Goal: Task Accomplishment & Management: Complete application form

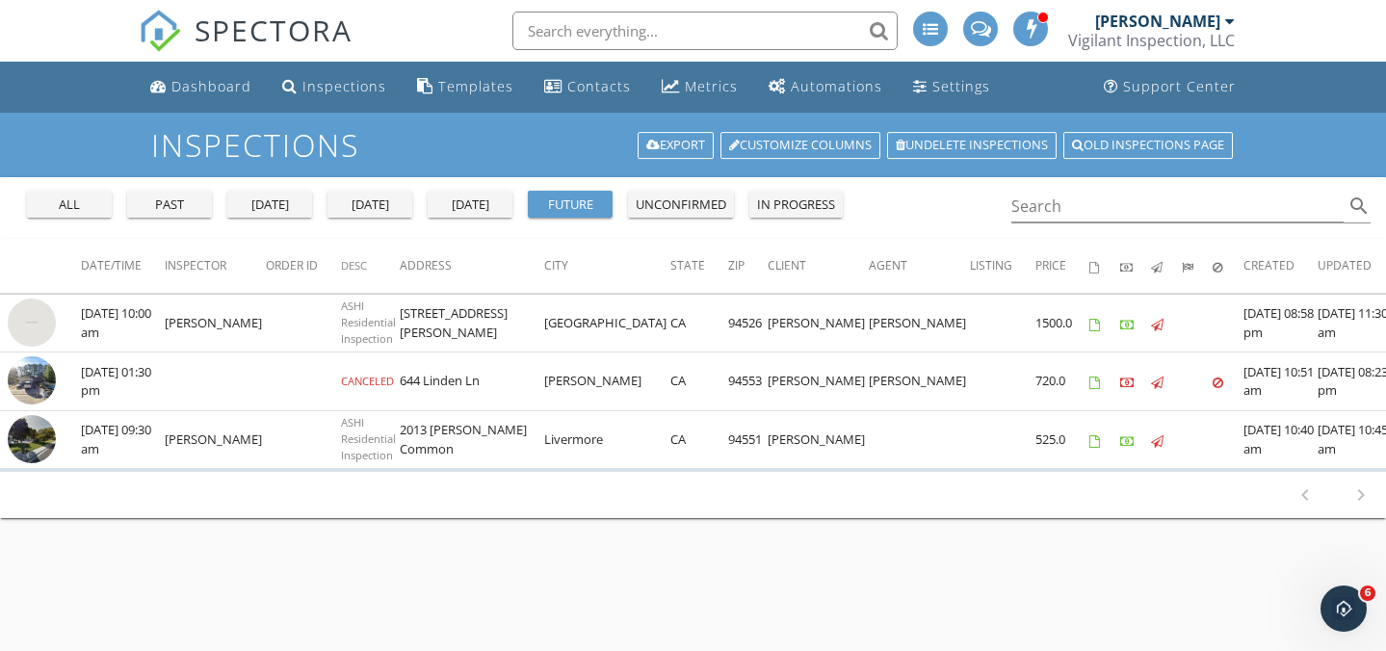
click at [192, 78] on div "Dashboard" at bounding box center [211, 86] width 80 height 18
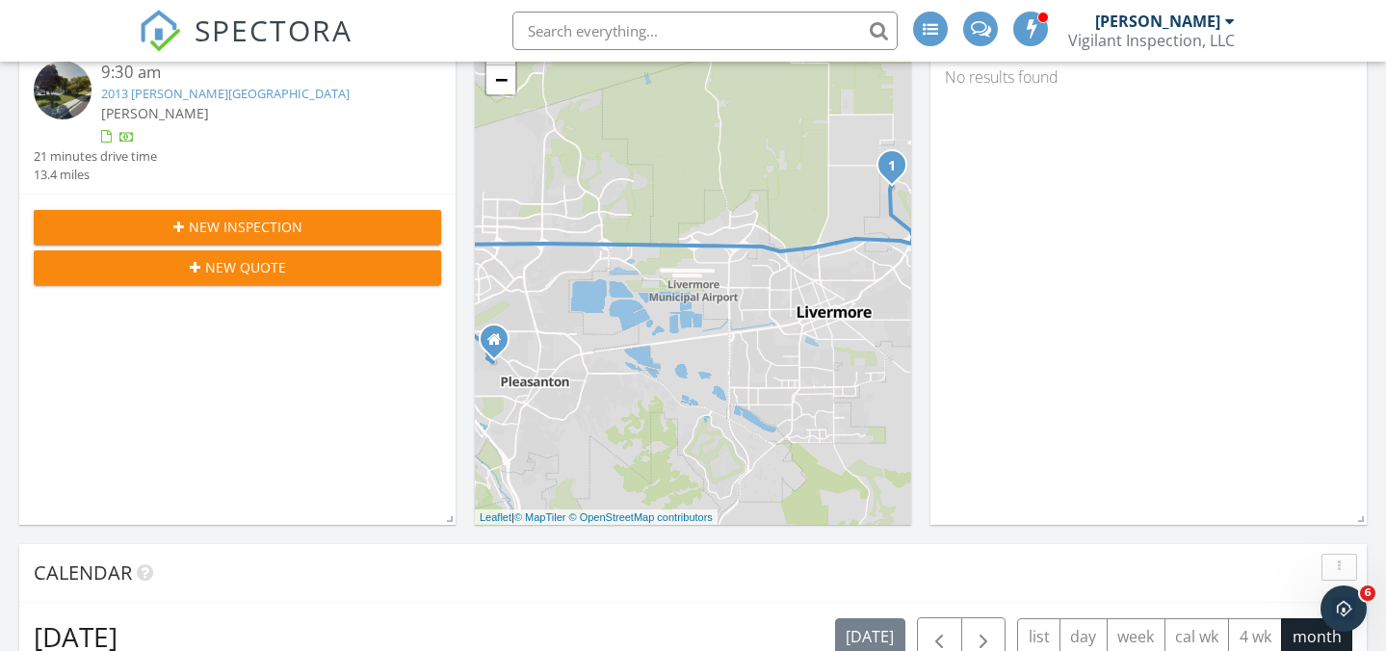
scroll to position [474, 0]
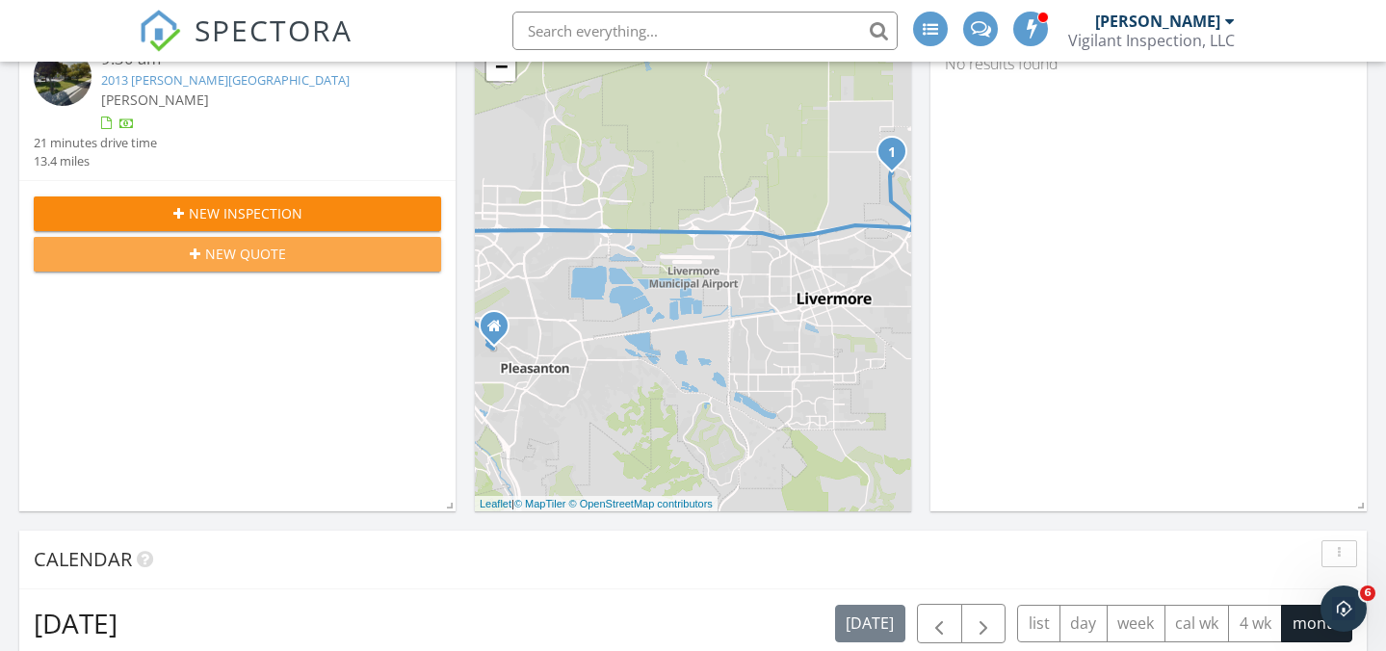
click at [193, 258] on icon "button" at bounding box center [195, 253] width 11 height 13
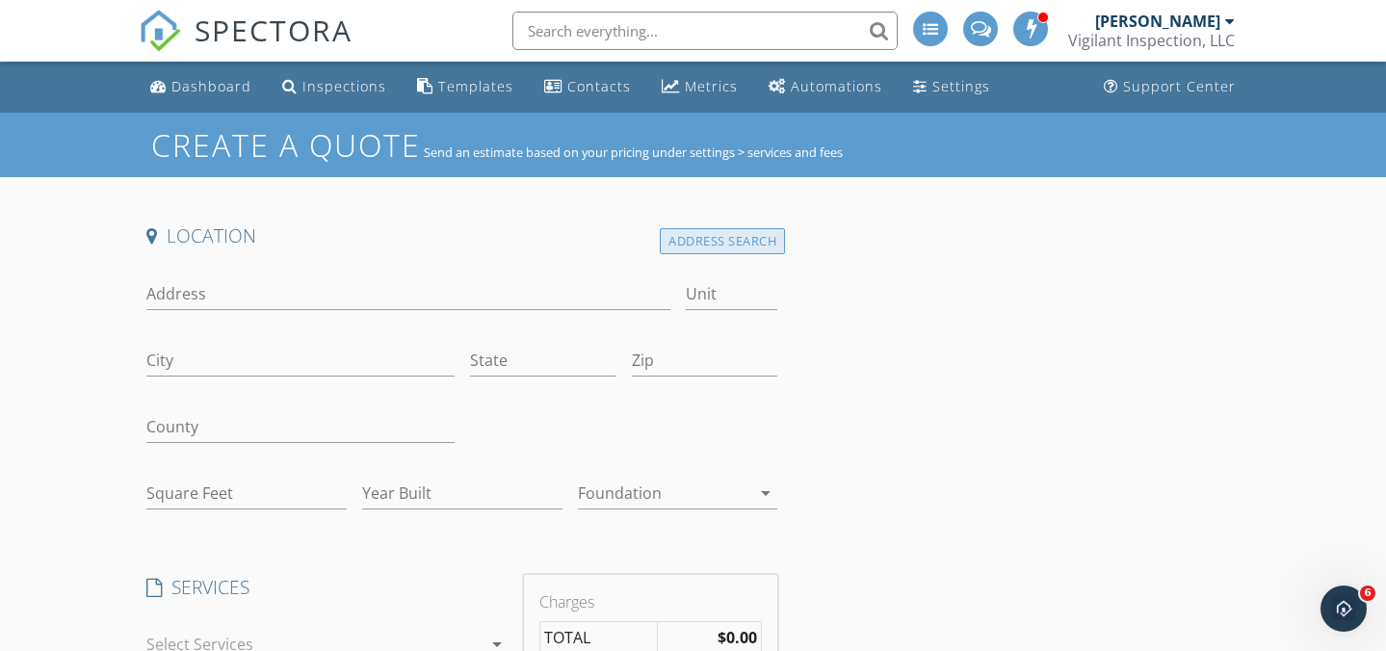
click at [688, 243] on div "Address Search" at bounding box center [722, 241] width 125 height 26
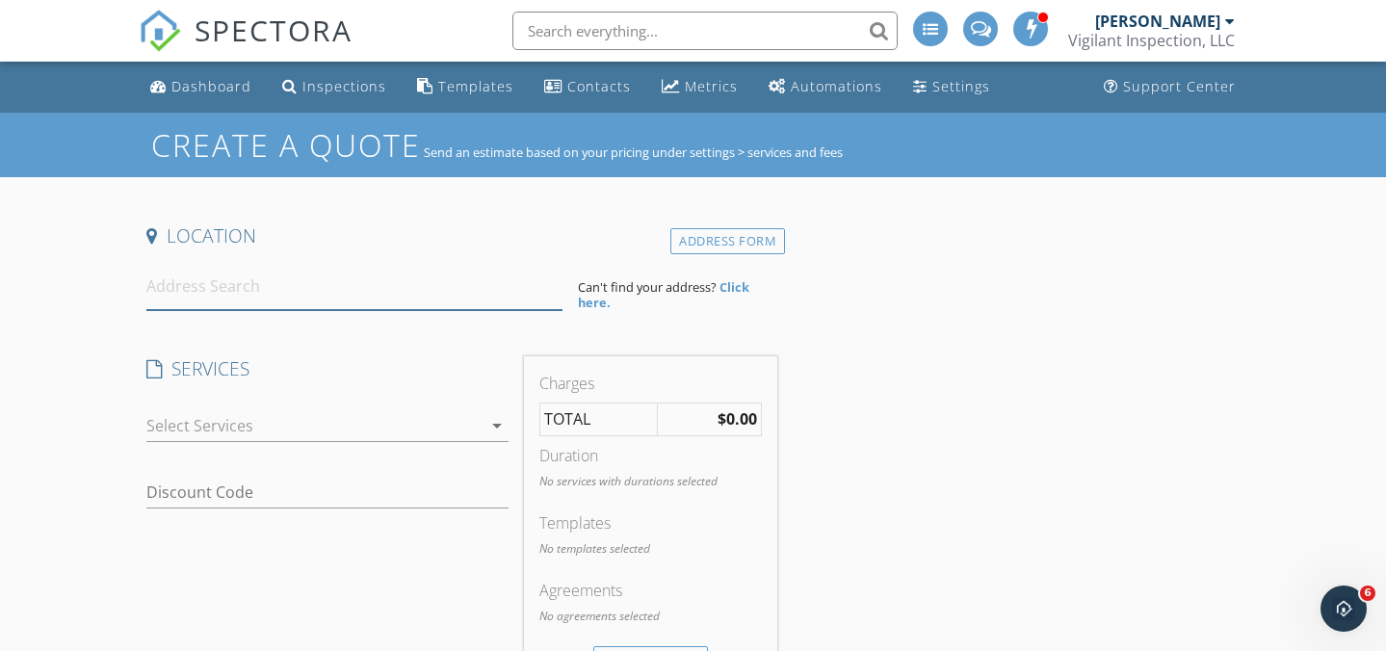
click at [394, 286] on input at bounding box center [354, 286] width 416 height 47
paste input "342 Adelle St, Livermore, CA 94551"
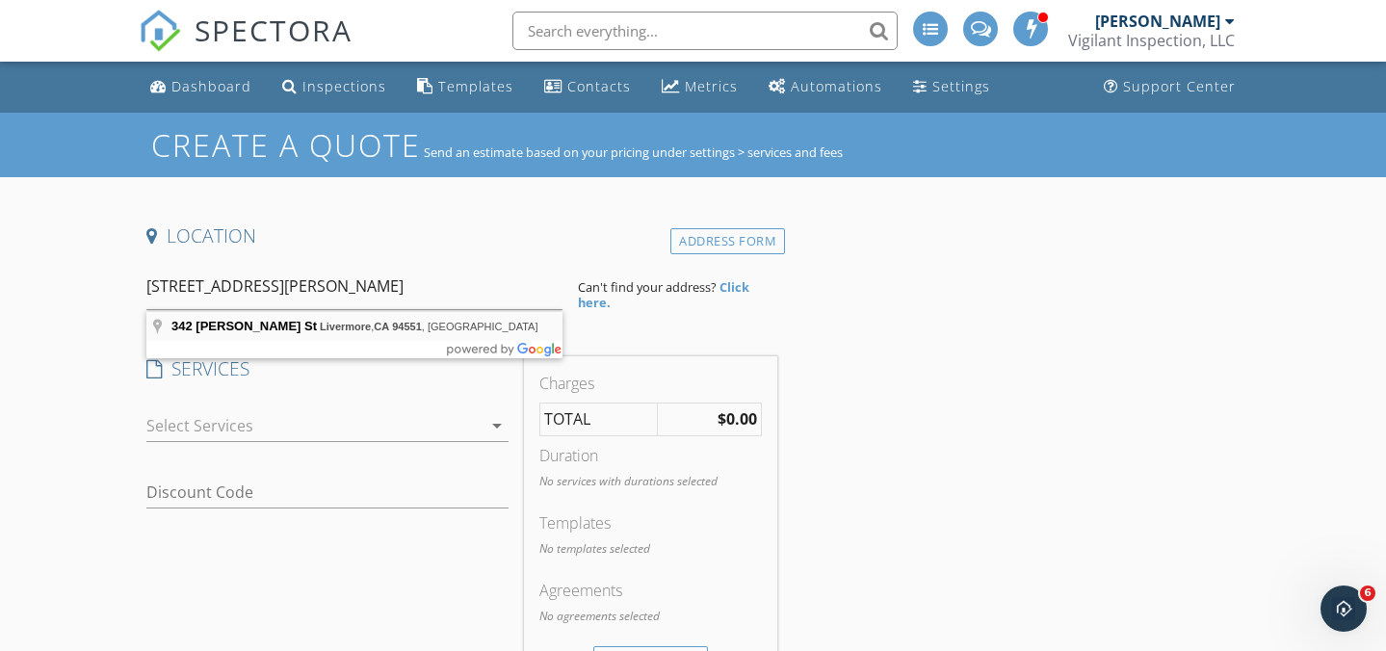
type input "342 Adelle St, Livermore, CA 94551, USA"
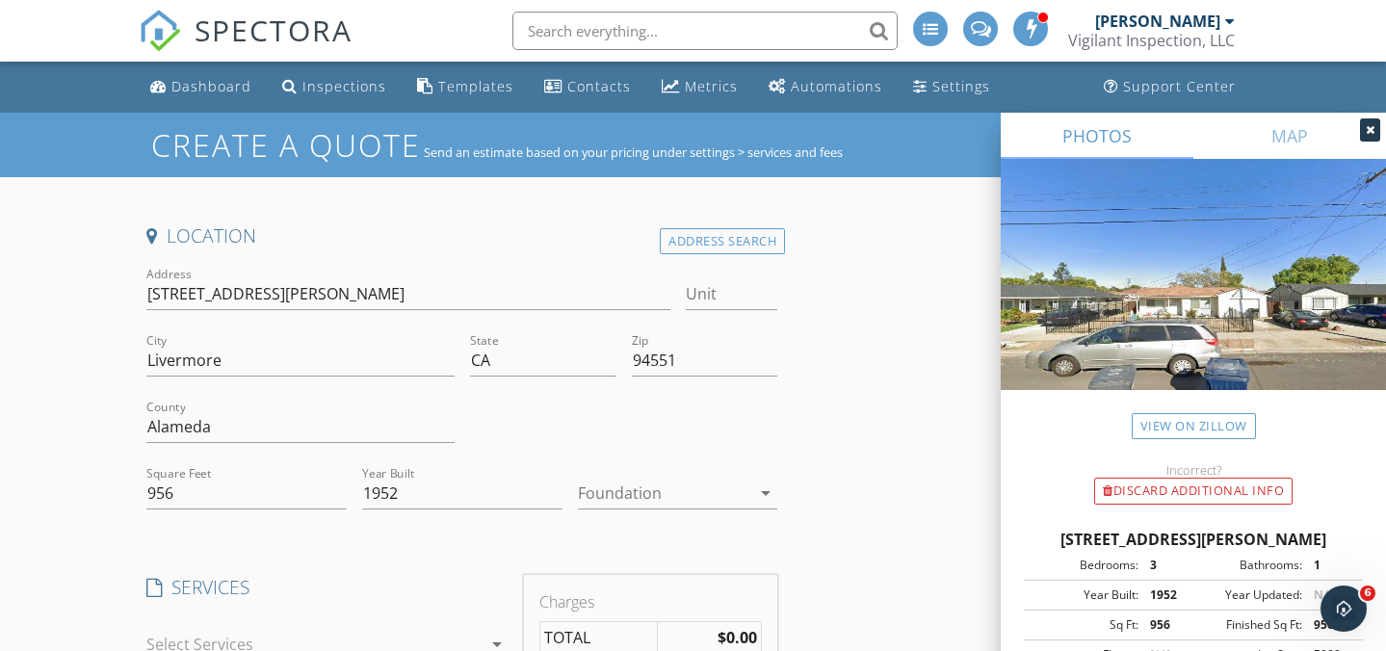
click at [628, 491] on div at bounding box center [664, 493] width 173 height 31
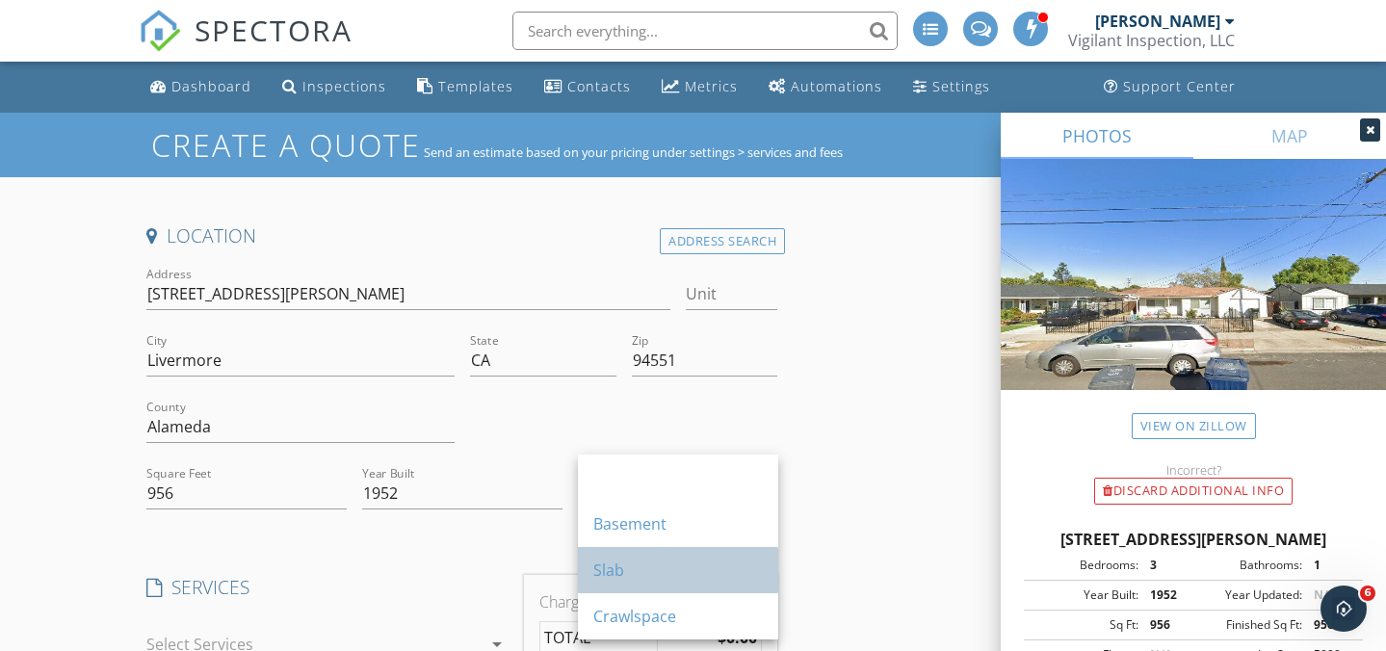
click at [618, 568] on div "Slab" at bounding box center [677, 569] width 169 height 23
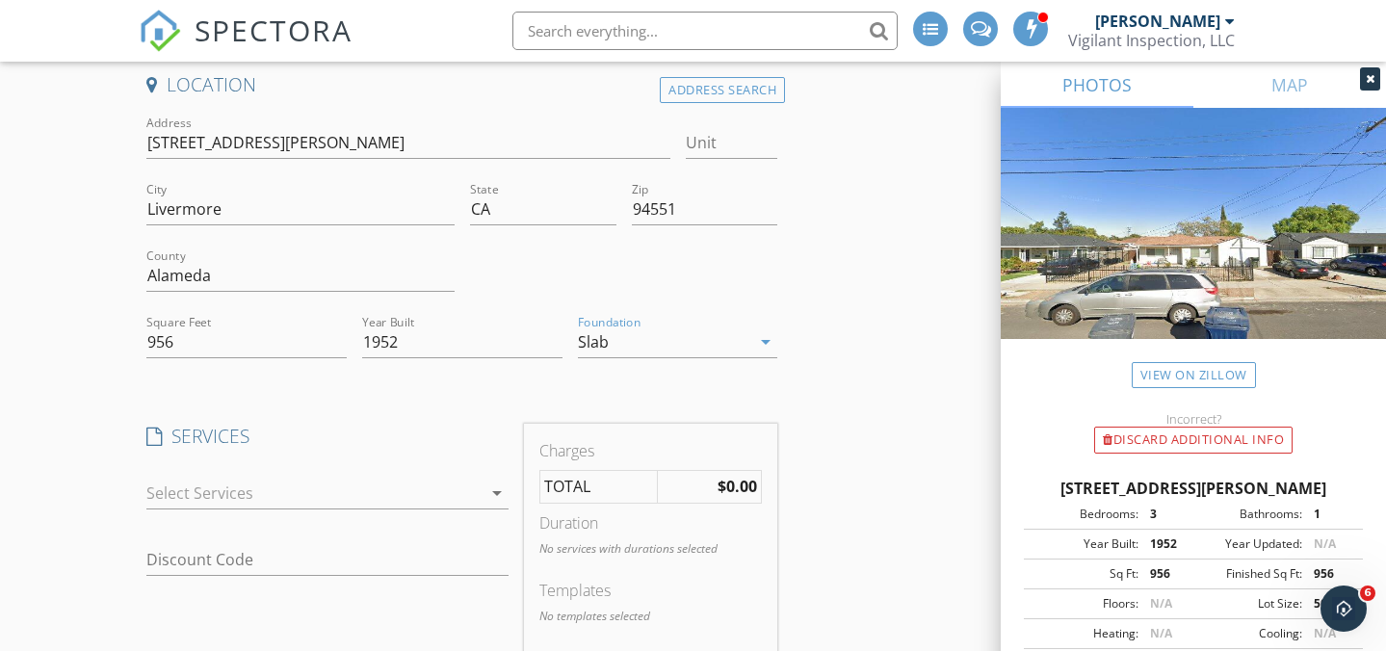
scroll to position [174, 0]
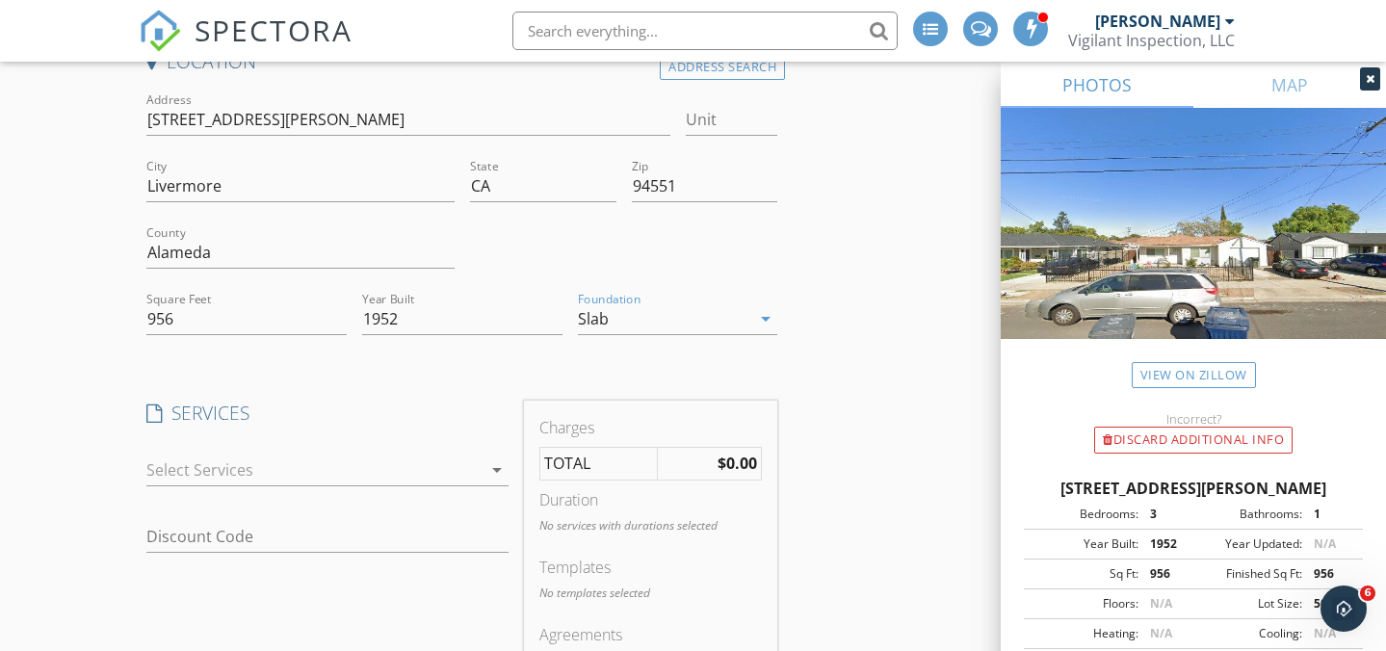
click at [470, 467] on div at bounding box center [313, 469] width 335 height 31
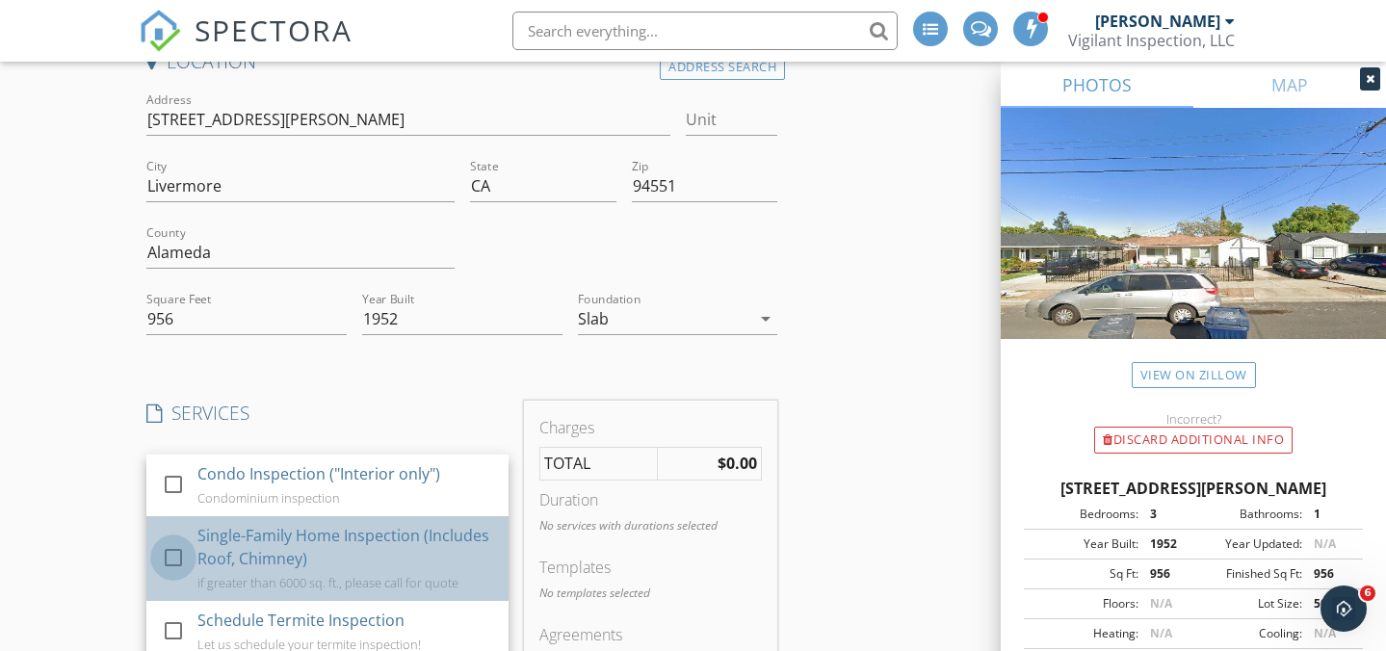
click at [170, 560] on div at bounding box center [173, 556] width 33 height 33
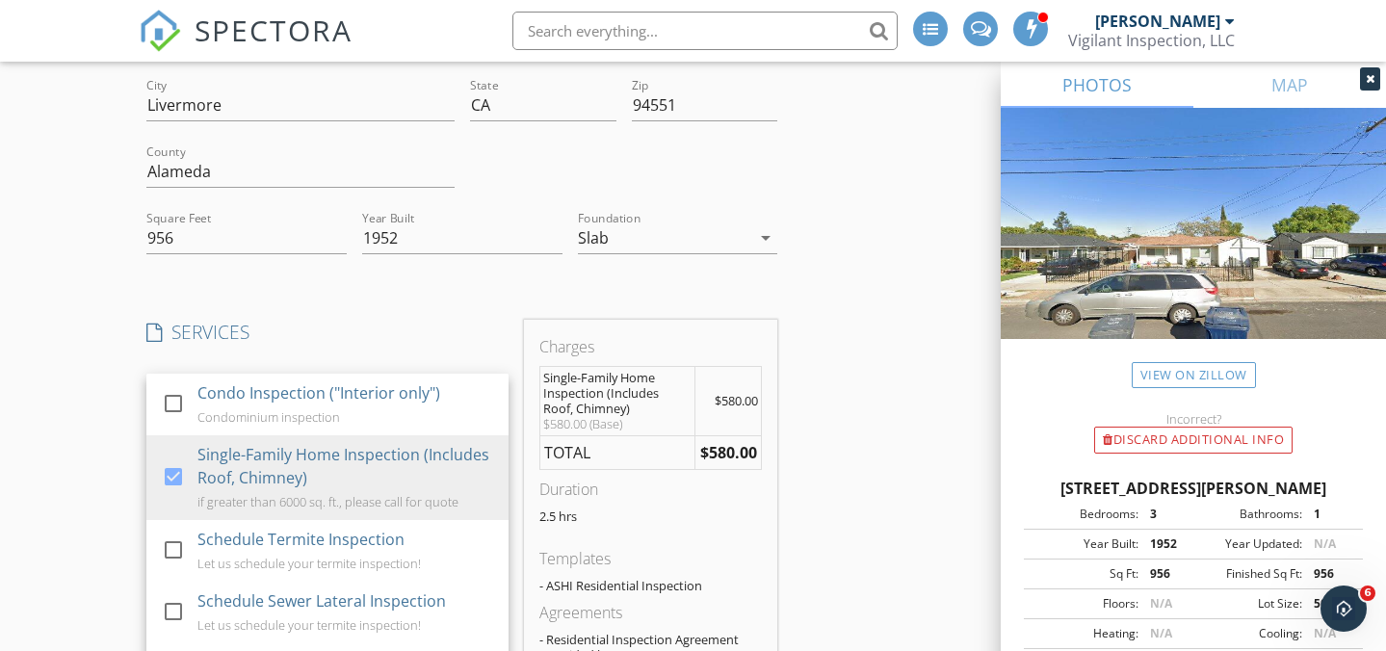
click at [890, 436] on div "Location Address Search Address 342 Adelle St Unit City Livermore State CA Zip …" at bounding box center [693, 614] width 1108 height 1292
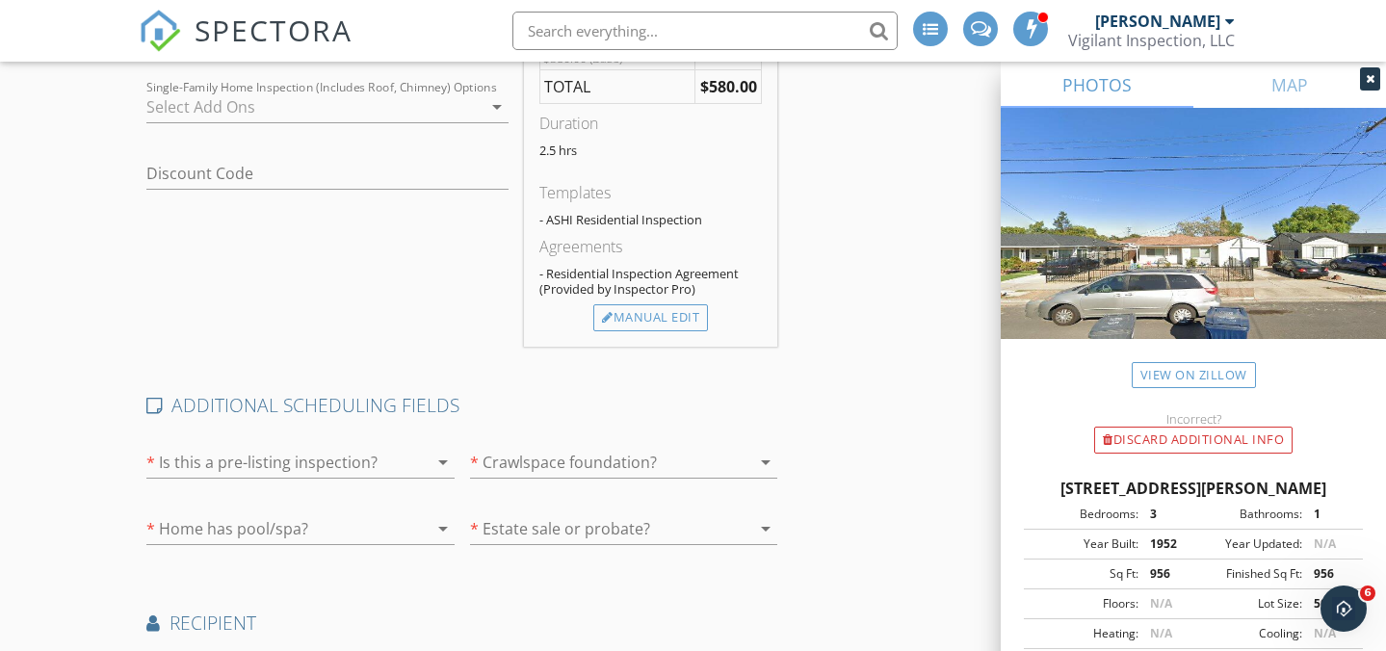
scroll to position [721, 0]
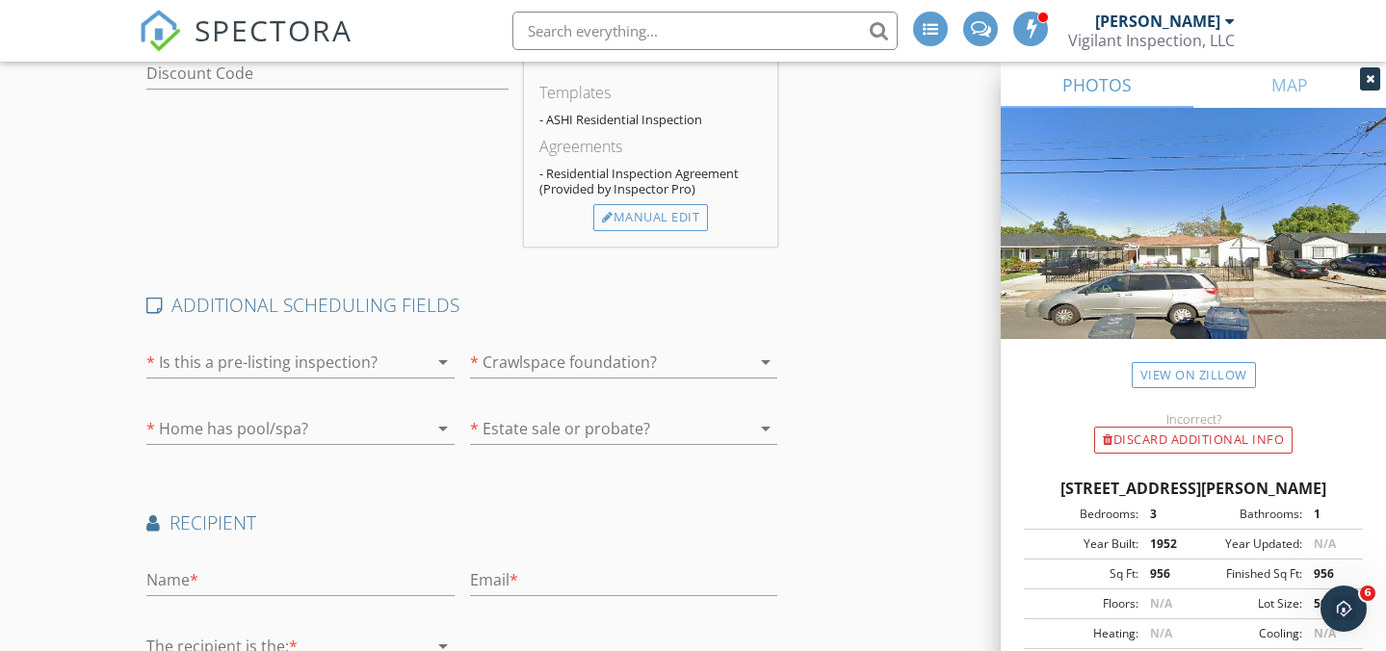
click at [401, 362] on div at bounding box center [414, 361] width 27 height 23
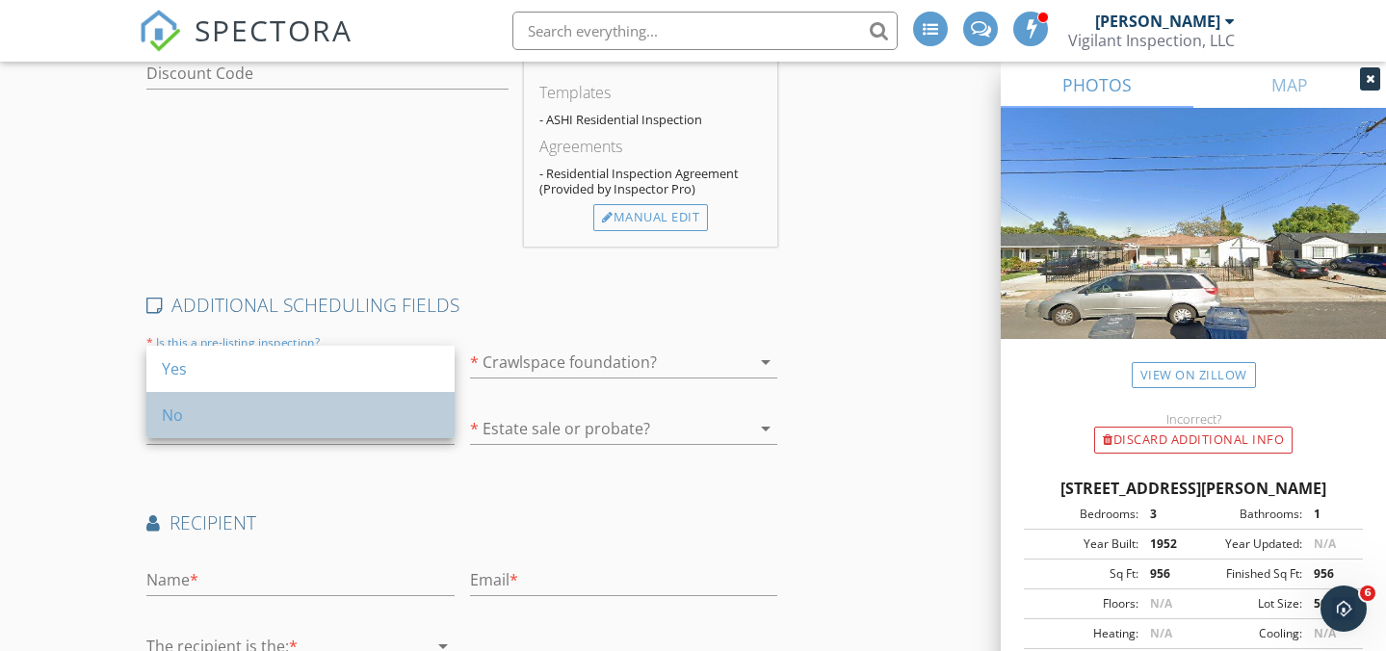
click at [356, 410] on div "No" at bounding box center [300, 414] width 277 height 23
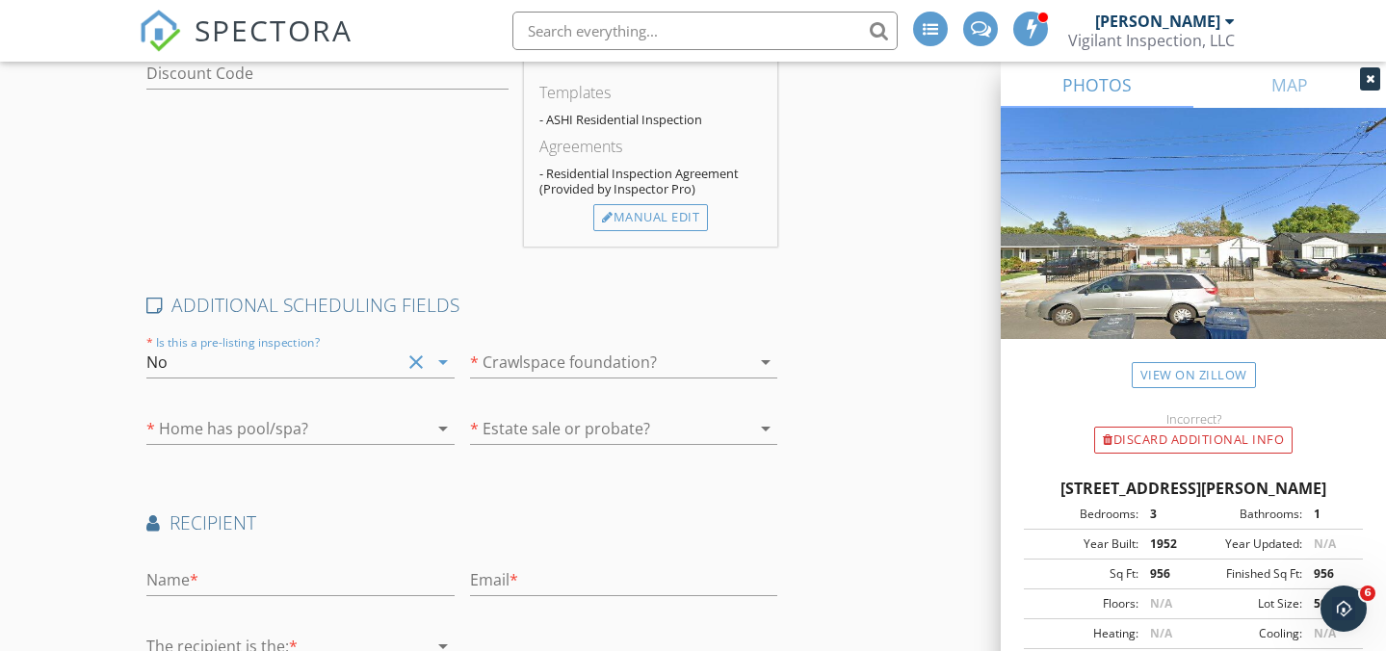
click at [538, 351] on div at bounding box center [597, 362] width 254 height 31
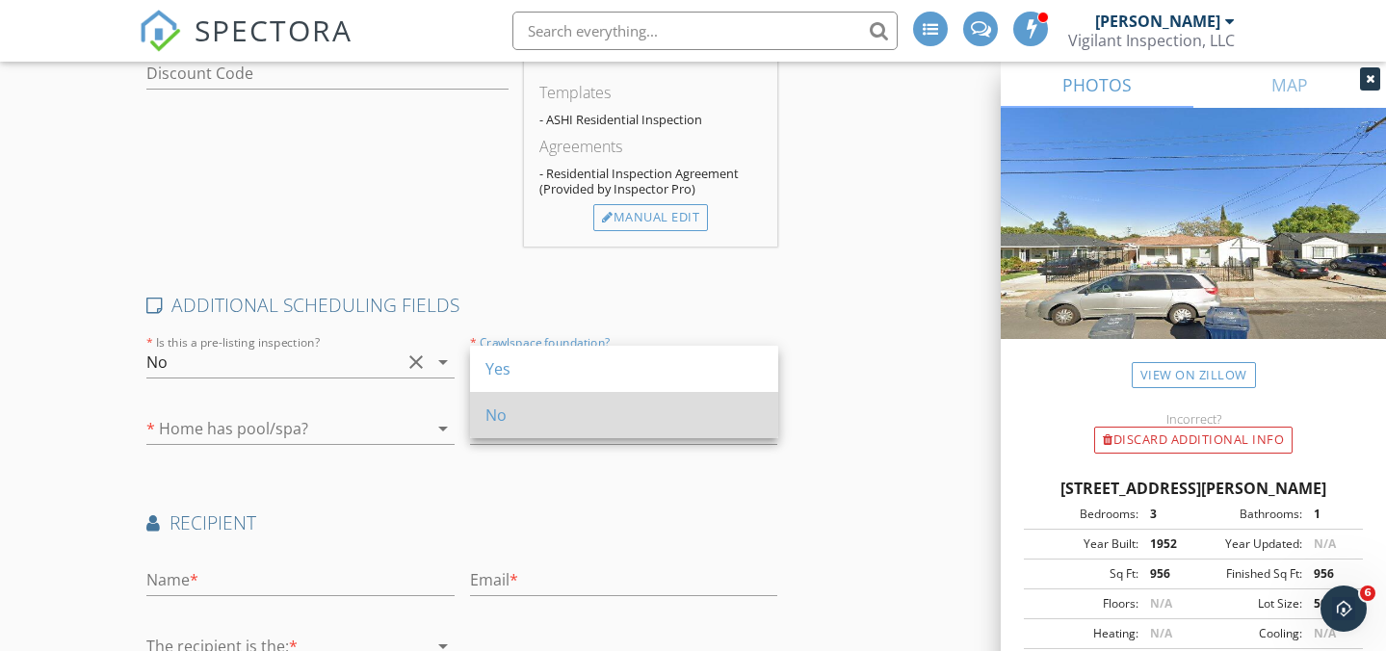
click at [507, 407] on div "No" at bounding box center [623, 414] width 277 height 23
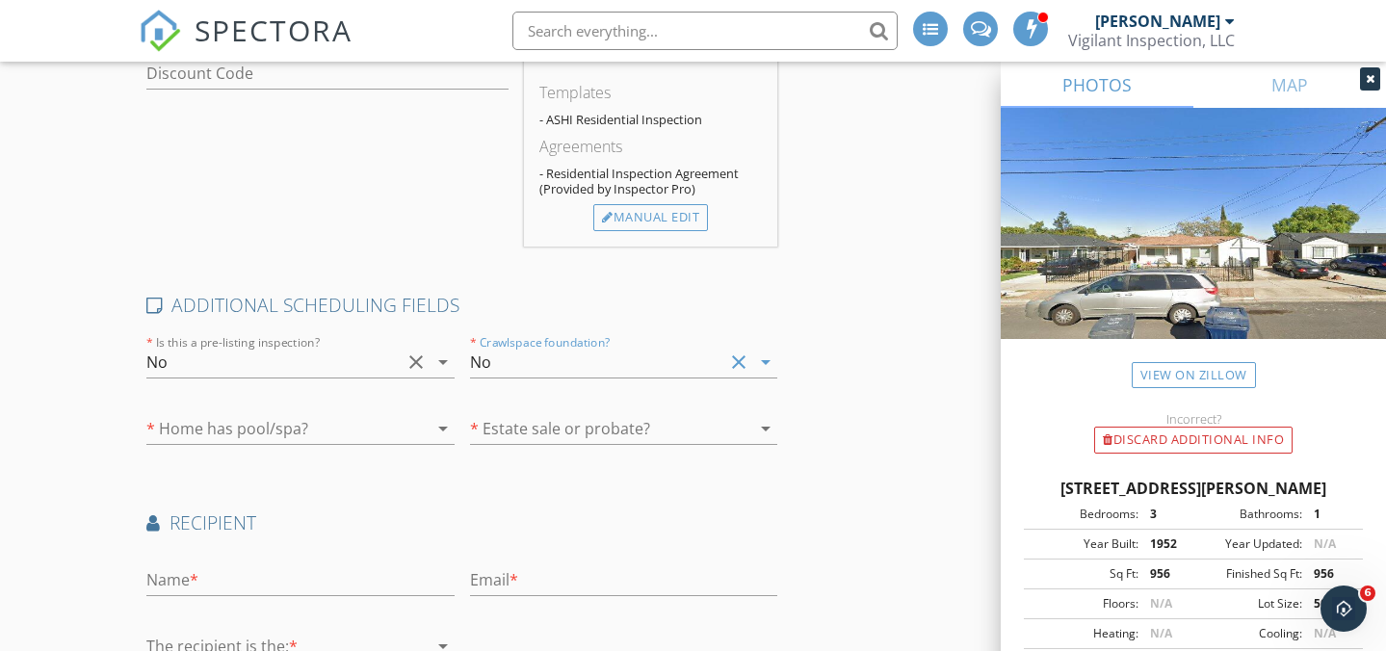
click at [530, 430] on div at bounding box center [597, 428] width 254 height 31
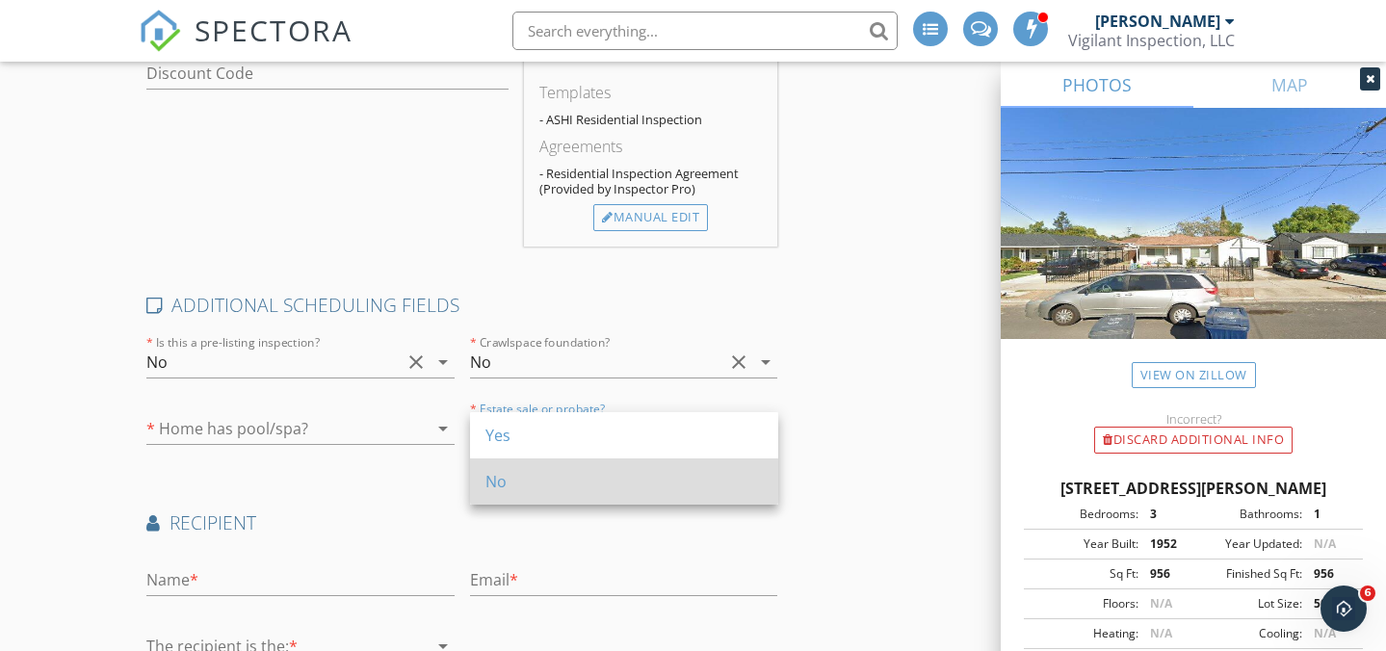
click at [519, 475] on div "No" at bounding box center [623, 481] width 277 height 23
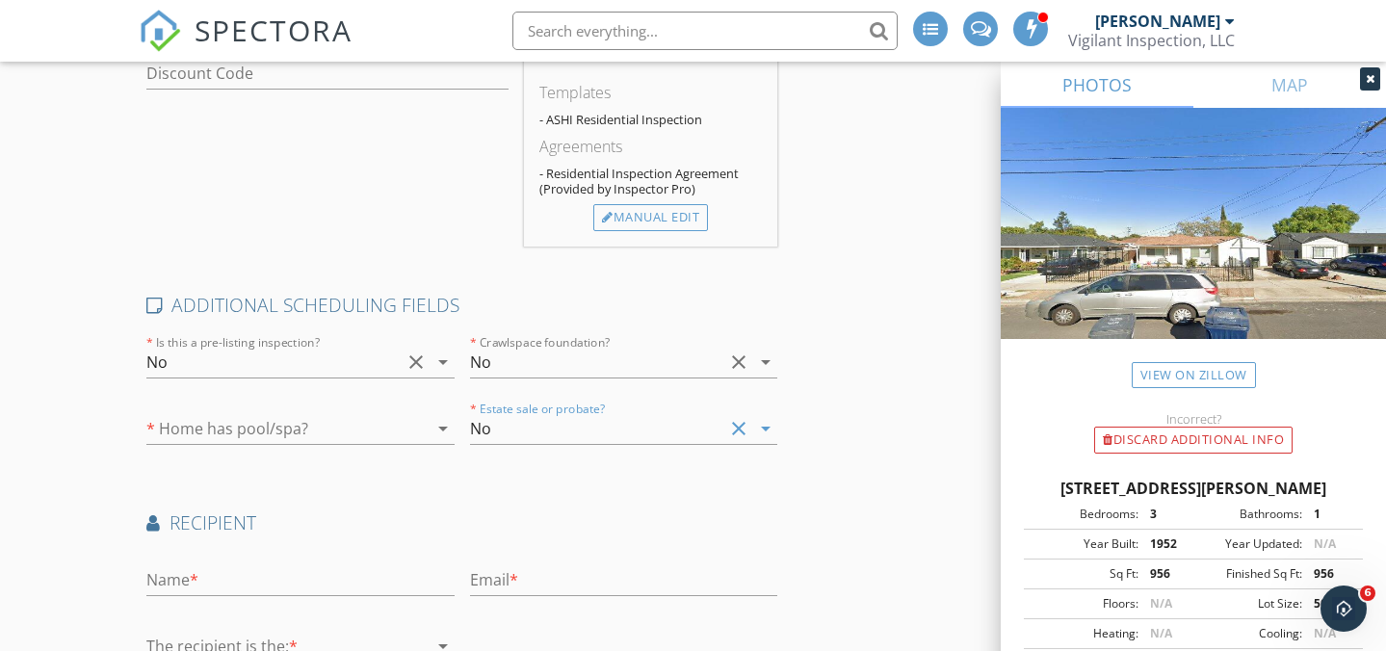
click at [346, 420] on div at bounding box center [273, 428] width 254 height 31
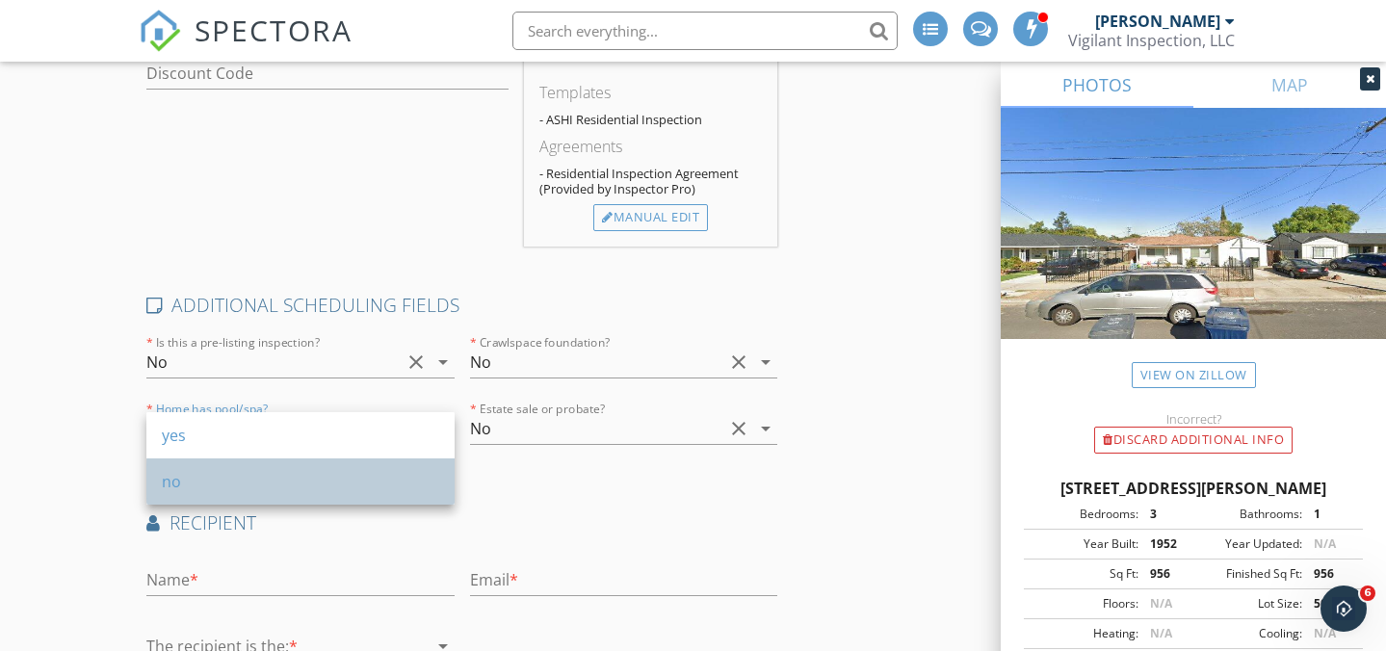
click at [282, 485] on div "no" at bounding box center [300, 481] width 277 height 23
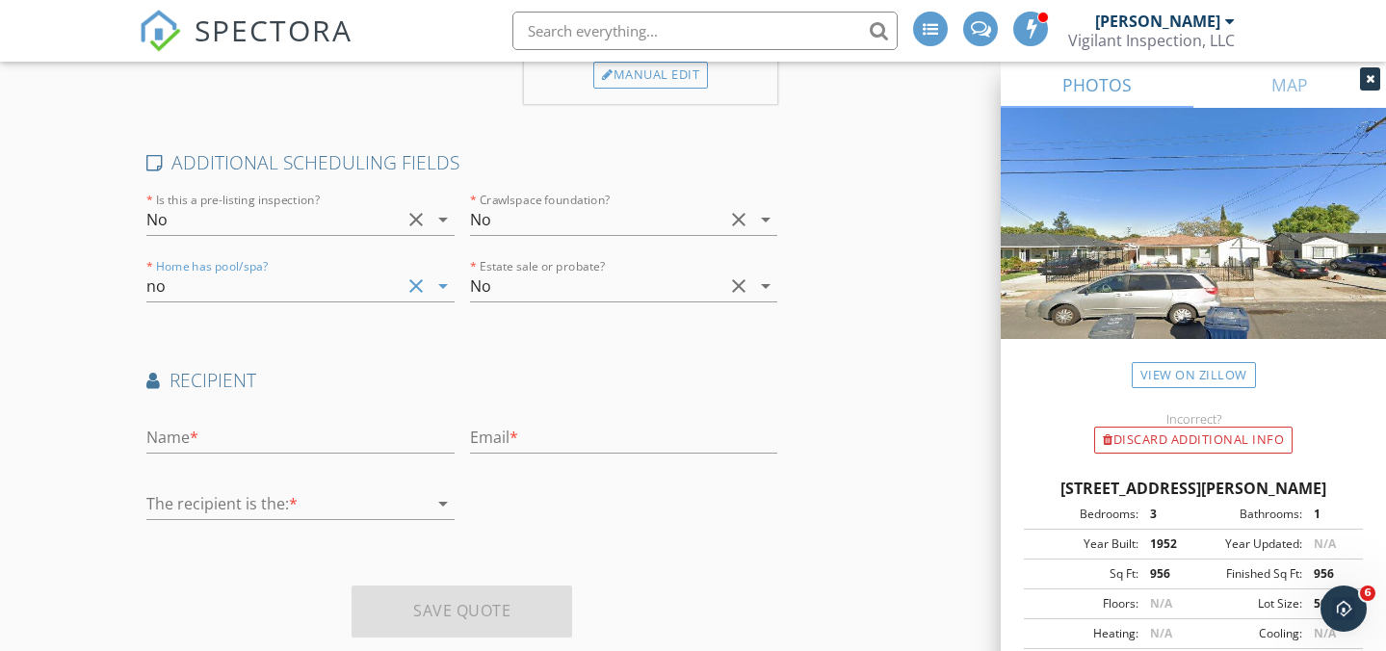
scroll to position [865, 0]
click at [338, 441] on input "text" at bounding box center [300, 437] width 308 height 32
type input "Murali"
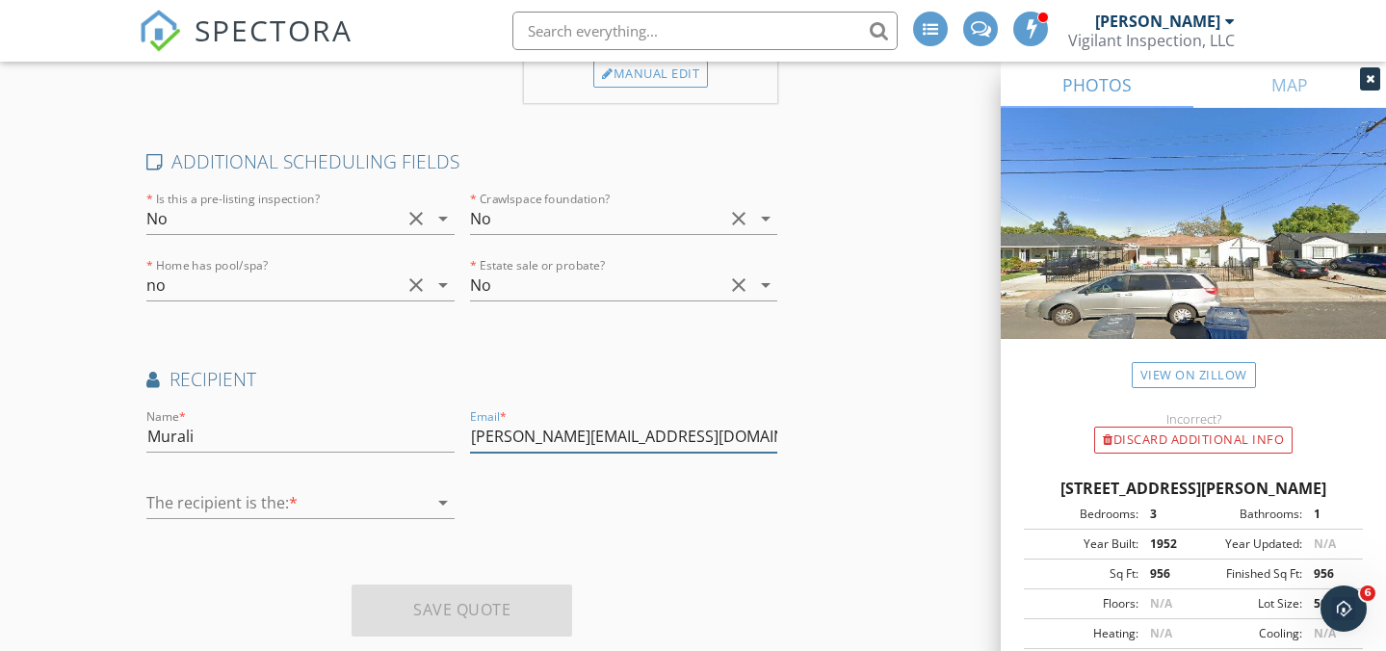
type input "dan@vigilantinspection.com"
click at [221, 499] on div at bounding box center [286, 502] width 281 height 31
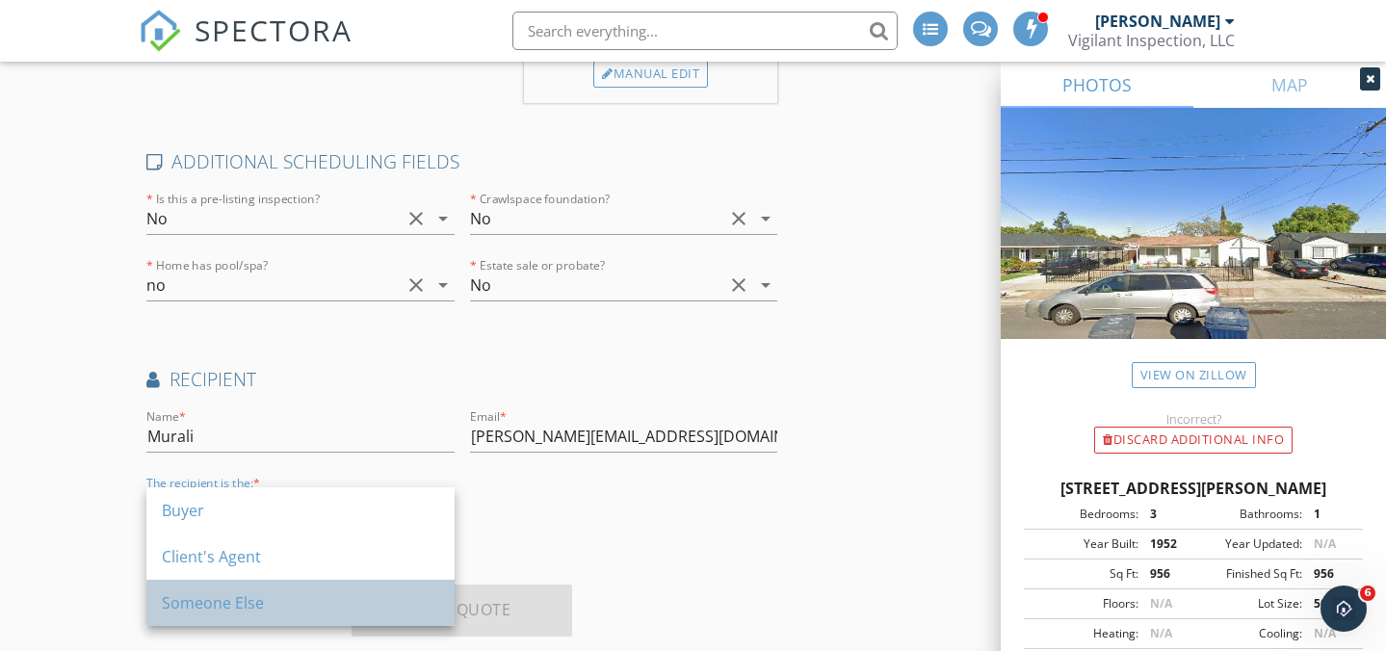
click at [208, 591] on div "Someone Else" at bounding box center [300, 602] width 277 height 23
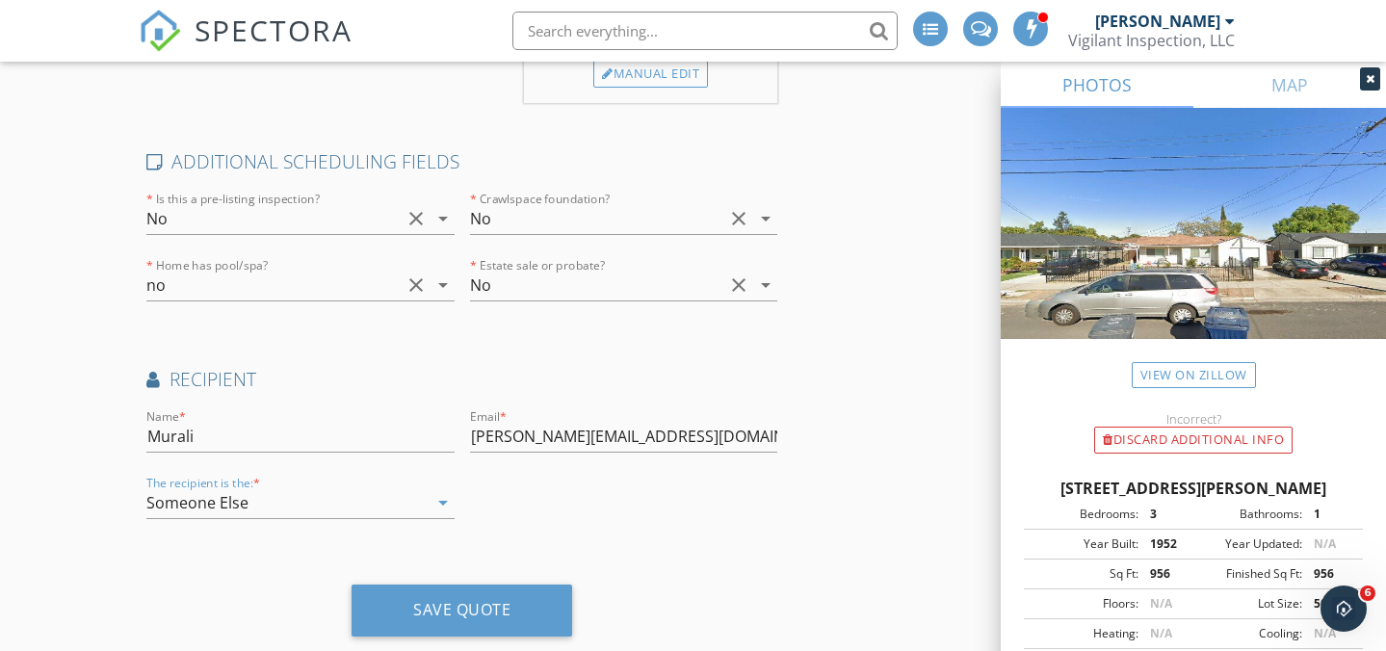
click at [325, 501] on div "Someone Else" at bounding box center [286, 502] width 281 height 31
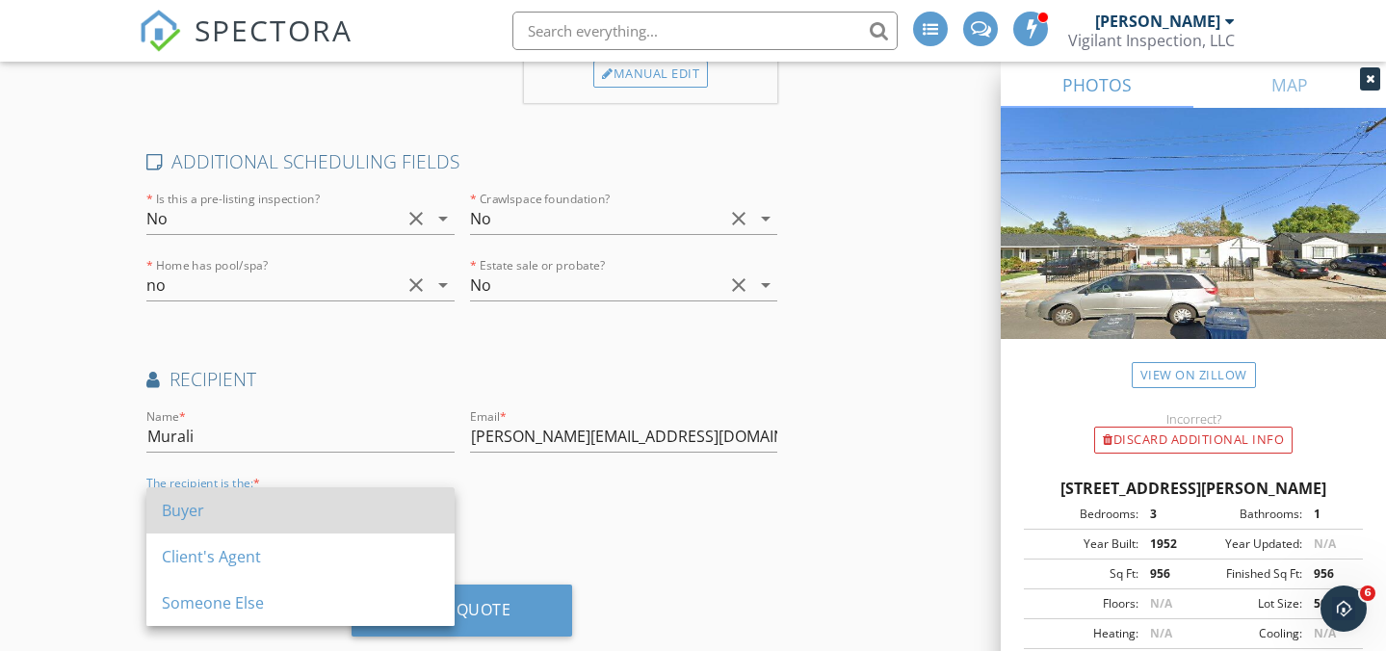
click at [267, 519] on div "Buyer" at bounding box center [300, 510] width 277 height 23
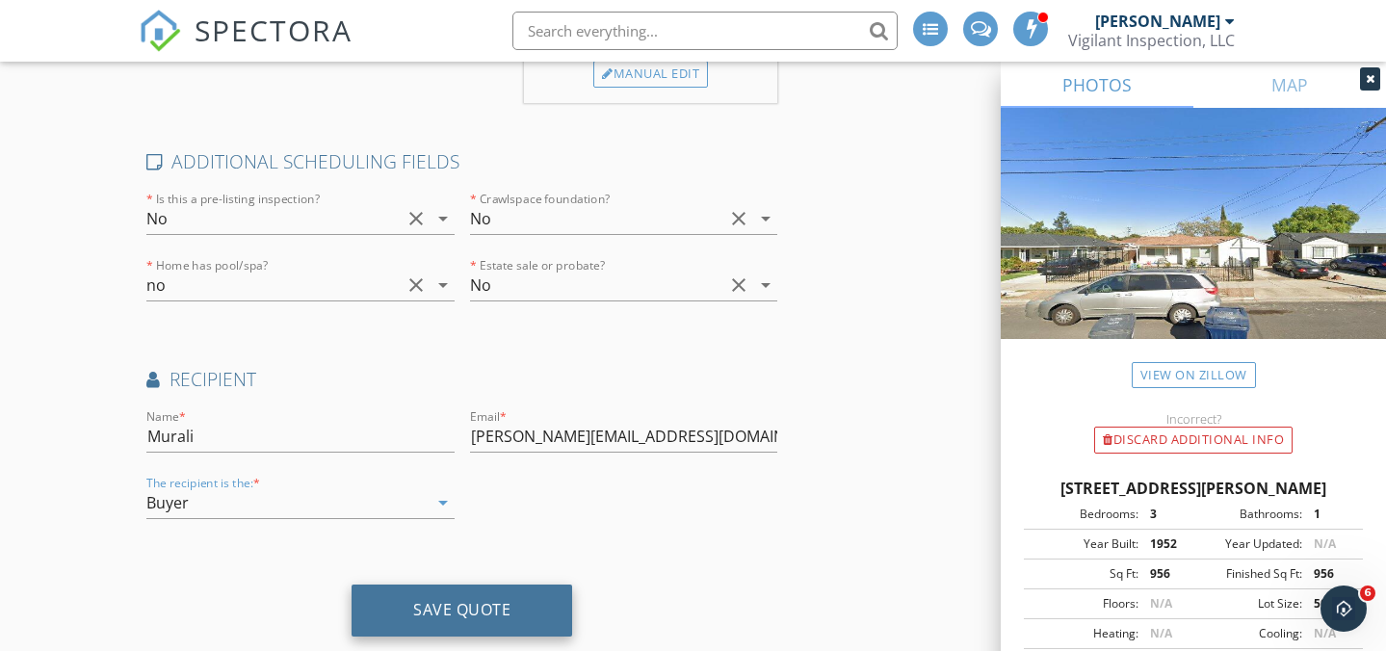
click at [481, 615] on div "Save Quote" at bounding box center [461, 609] width 97 height 19
